Goal: Check status

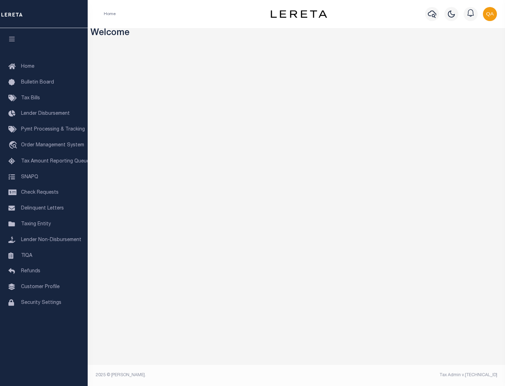
click at [44, 192] on span "Check Requests" at bounding box center [40, 192] width 38 height 5
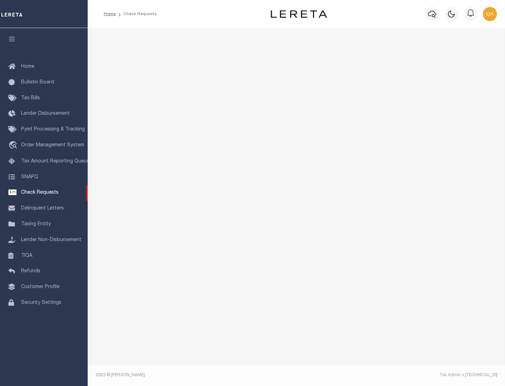
select select "50"
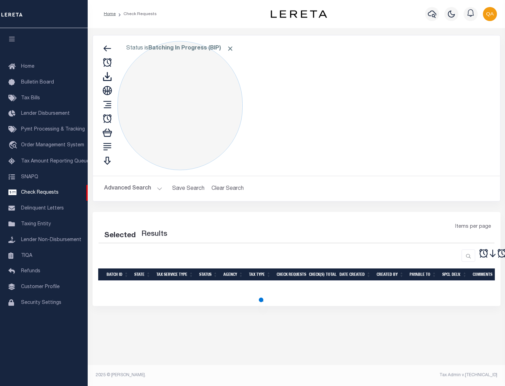
select select "50"
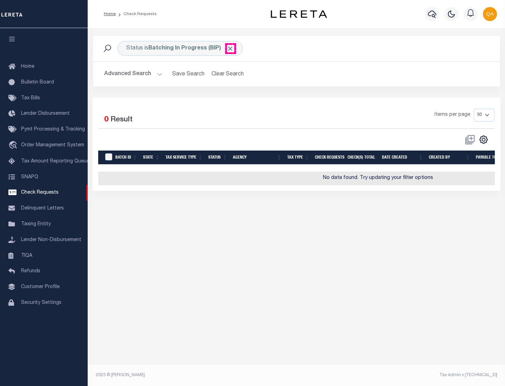
click at [230, 48] on span "Click to Remove" at bounding box center [229, 48] width 7 height 7
